Goal: Information Seeking & Learning: Find specific page/section

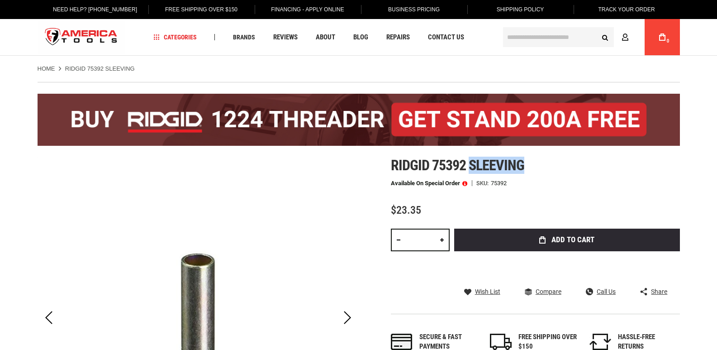
drag, startPoint x: 530, startPoint y: 162, endPoint x: 472, endPoint y: 168, distance: 57.7
click at [472, 168] on h1 "Ridgid 75392 sleeving" at bounding box center [535, 165] width 289 height 16
copy span "sleeving"
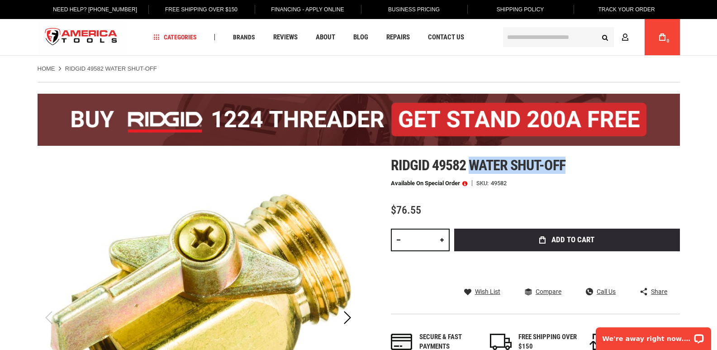
drag, startPoint x: 471, startPoint y: 164, endPoint x: 564, endPoint y: 168, distance: 93.7
click at [564, 168] on span "Ridgid 49582 water shut-off" at bounding box center [478, 164] width 175 height 17
copy span "water shut-off"
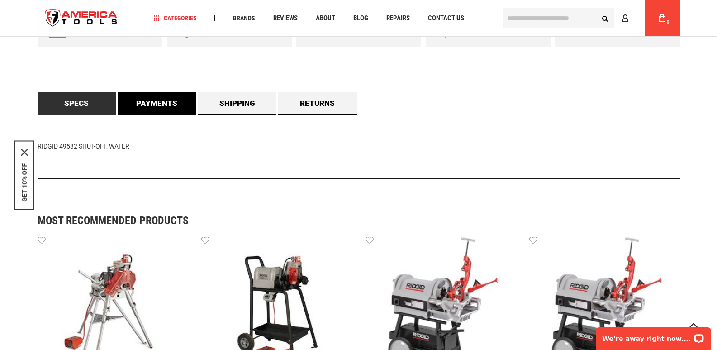
scroll to position [317, 0]
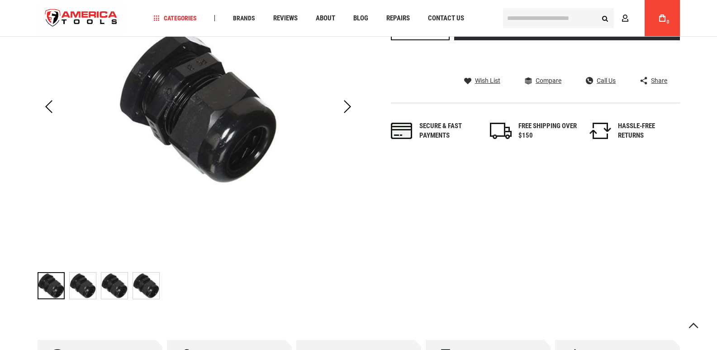
scroll to position [317, 0]
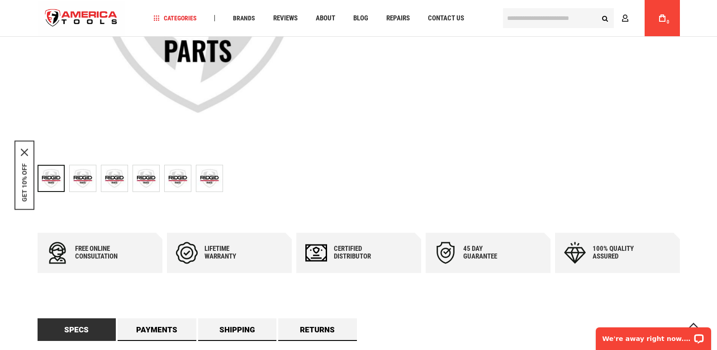
drag, startPoint x: 547, startPoint y: 186, endPoint x: 538, endPoint y: 152, distance: 35.1
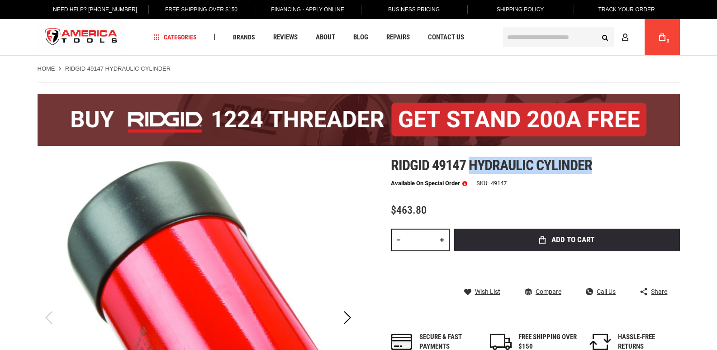
drag, startPoint x: 469, startPoint y: 165, endPoint x: 593, endPoint y: 168, distance: 124.9
click at [593, 168] on h1 "Ridgid 49147 hydraulic cylinder" at bounding box center [535, 165] width 289 height 16
copy span "hydraulic cylinder"
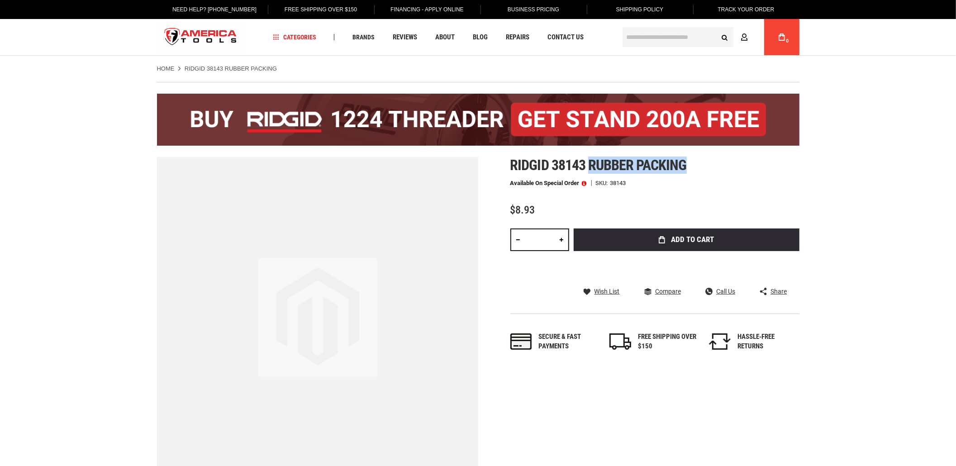
drag, startPoint x: 587, startPoint y: 167, endPoint x: 700, endPoint y: 163, distance: 113.1
click at [700, 163] on h1 "Ridgid 38143 rubber packing" at bounding box center [654, 165] width 289 height 16
copy span "rubber packing"
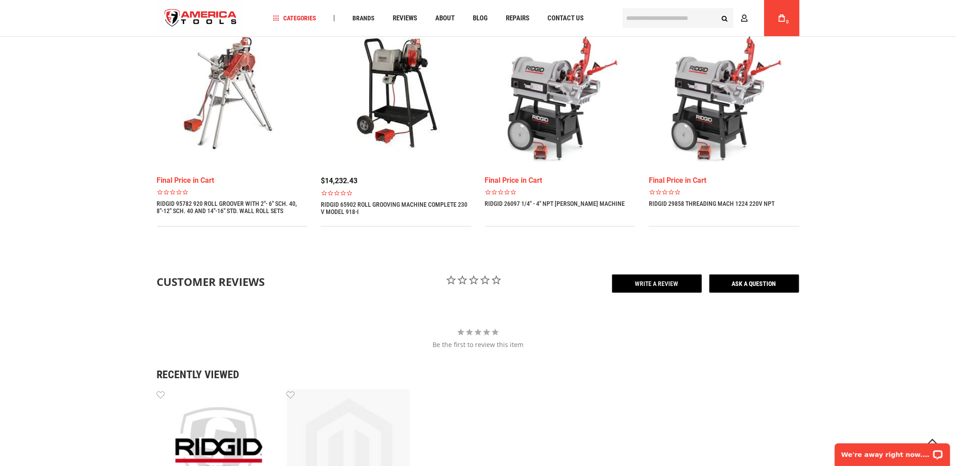
scroll to position [301, 0]
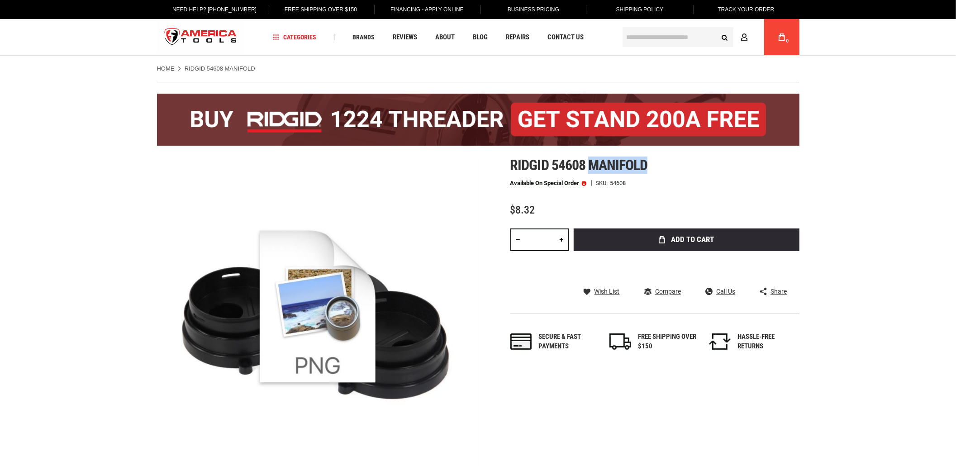
drag, startPoint x: 679, startPoint y: 171, endPoint x: 592, endPoint y: 156, distance: 88.1
click at [592, 157] on h1 "Ridgid 54608 manifold" at bounding box center [654, 165] width 289 height 16
copy span "manifold"
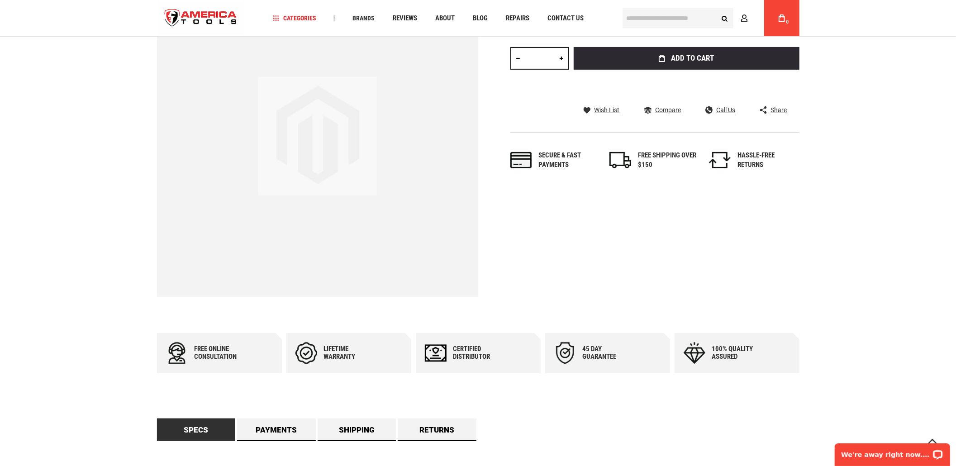
scroll to position [181, 0]
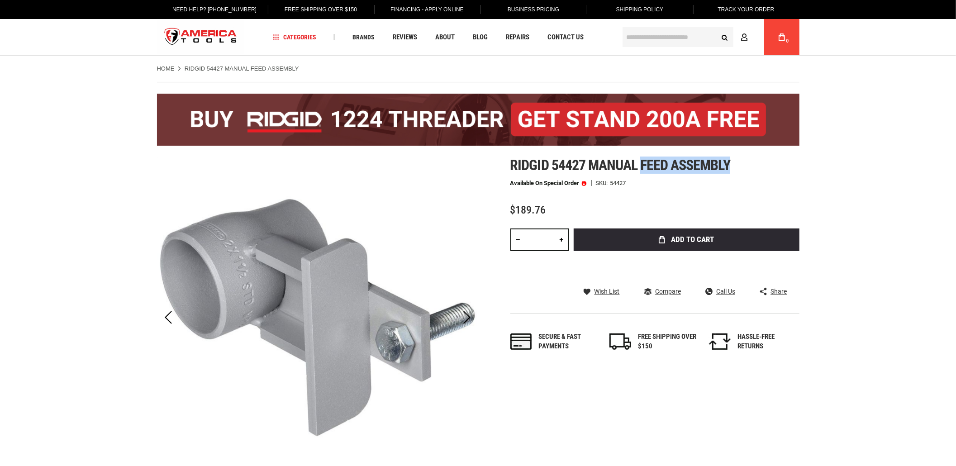
drag, startPoint x: 641, startPoint y: 166, endPoint x: 742, endPoint y: 163, distance: 100.9
click at [742, 163] on h1 "Ridgid 54427 manual feed assembly" at bounding box center [654, 165] width 289 height 16
copy span "feed assembly"
